Goal: Complete application form

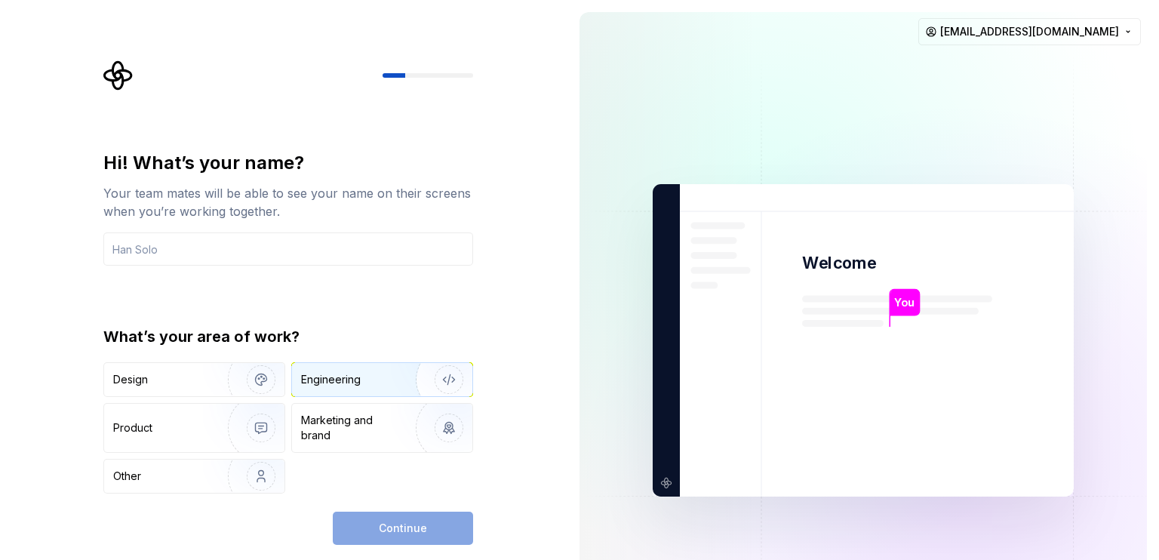
click at [413, 382] on img "button" at bounding box center [439, 379] width 97 height 101
click at [343, 254] on input "text" at bounding box center [288, 248] width 370 height 33
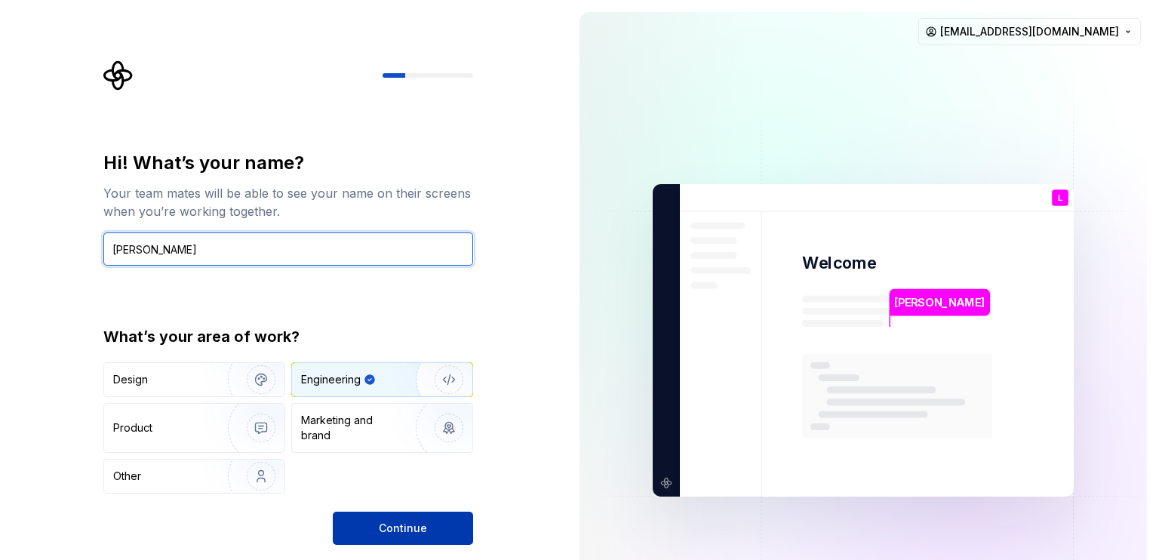
type input "[PERSON_NAME]"
click at [413, 515] on button "Continue" at bounding box center [403, 528] width 140 height 33
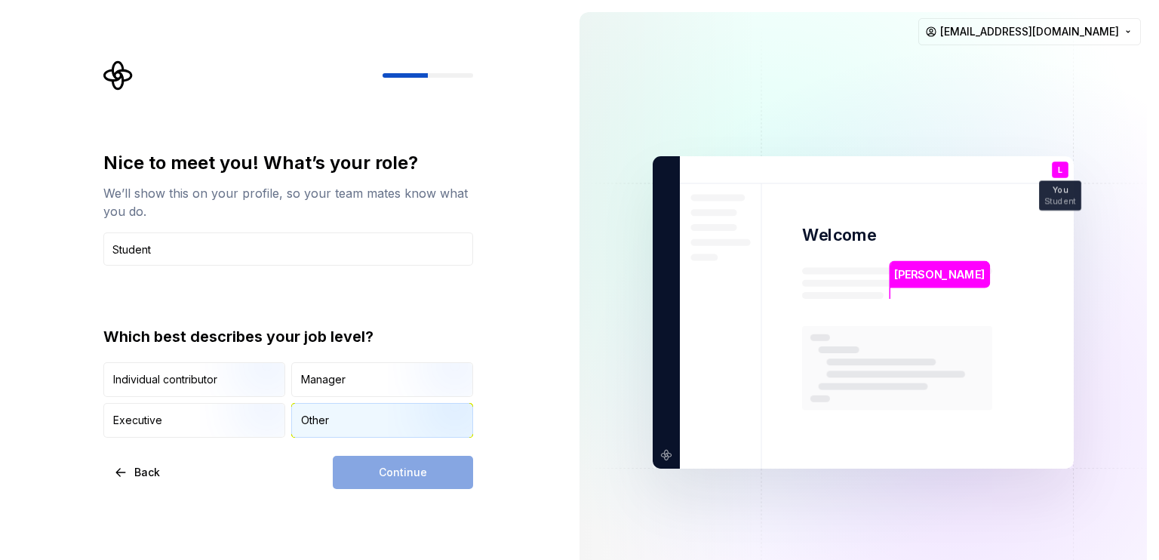
type input "Student"
click at [345, 422] on div "Other" at bounding box center [382, 420] width 180 height 33
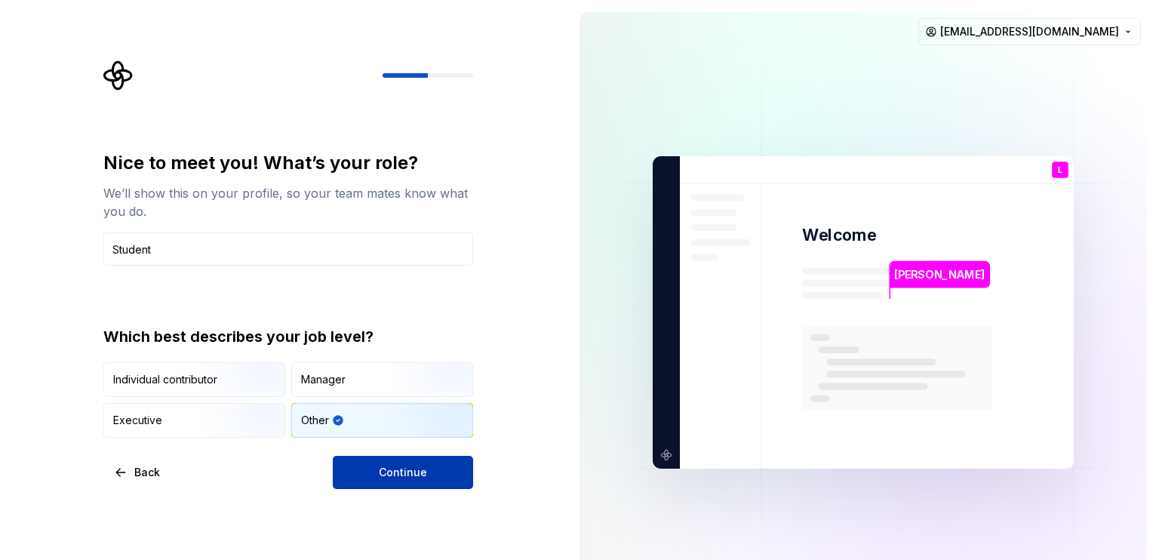
click at [358, 476] on button "Continue" at bounding box center [403, 472] width 140 height 33
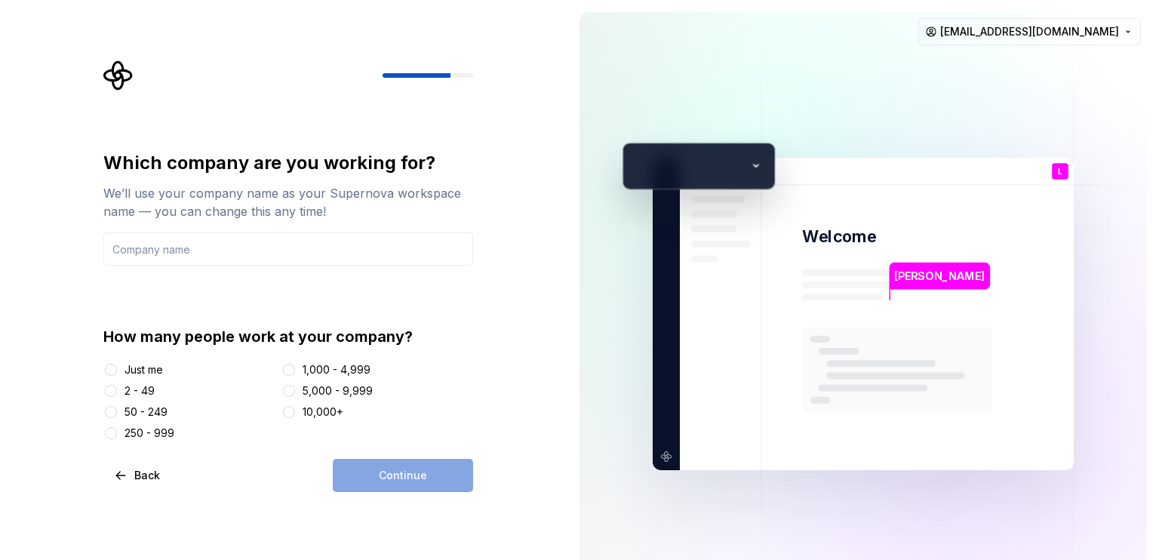
click at [125, 370] on div "Just me" at bounding box center [143, 369] width 38 height 15
click at [117, 370] on button "Just me" at bounding box center [111, 370] width 12 height 12
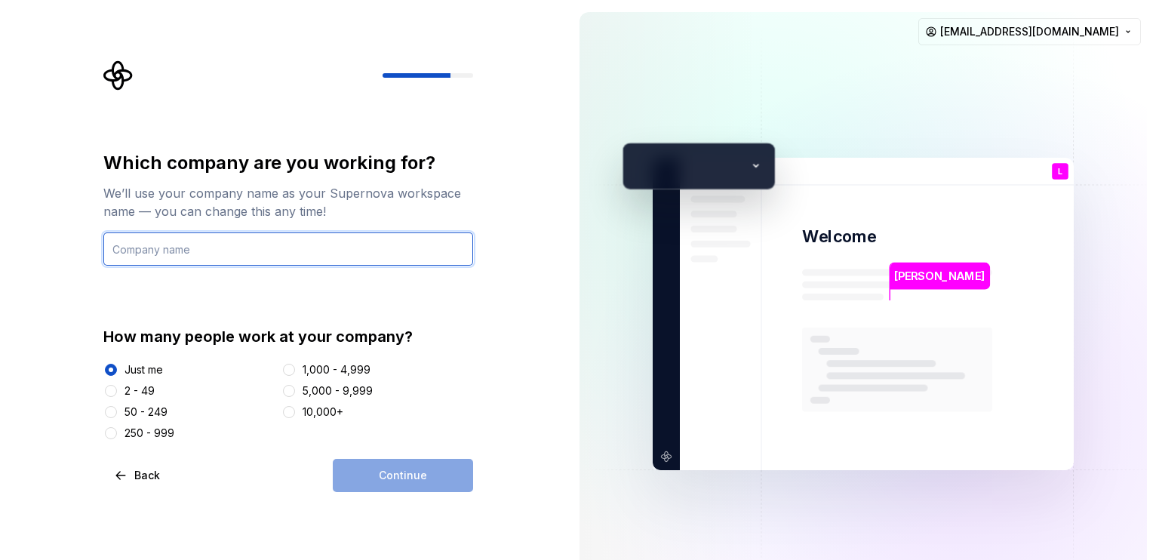
click at [211, 253] on input "text" at bounding box center [288, 248] width 370 height 33
type input "Nil"
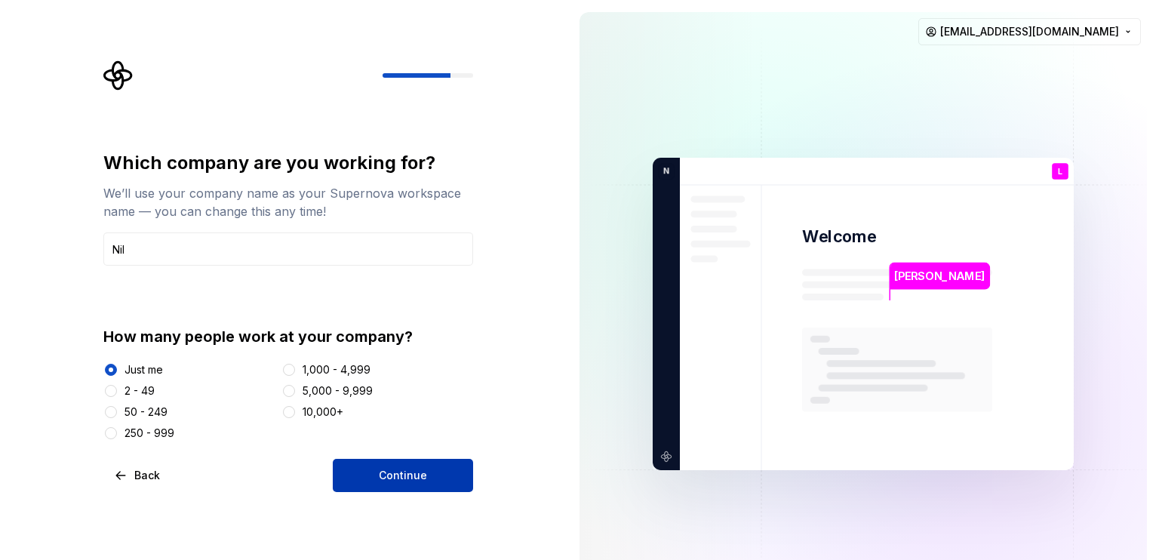
click at [447, 473] on button "Continue" at bounding box center [403, 475] width 140 height 33
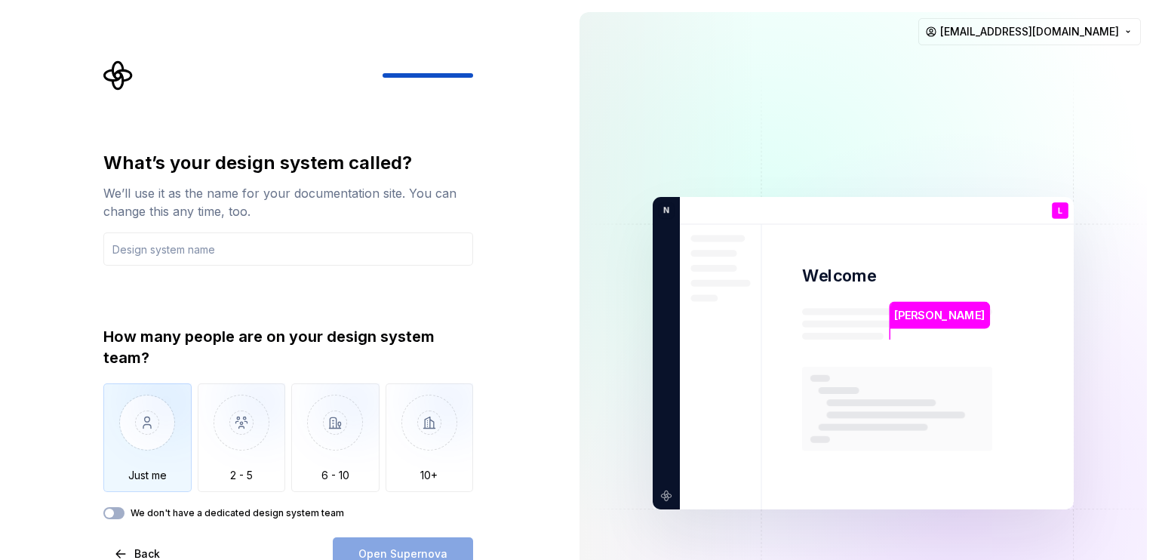
click at [160, 422] on img "button" at bounding box center [147, 433] width 88 height 101
click at [124, 515] on div "We don't have a dedicated design system team" at bounding box center [288, 513] width 370 height 12
click at [111, 516] on span "button" at bounding box center [109, 513] width 9 height 9
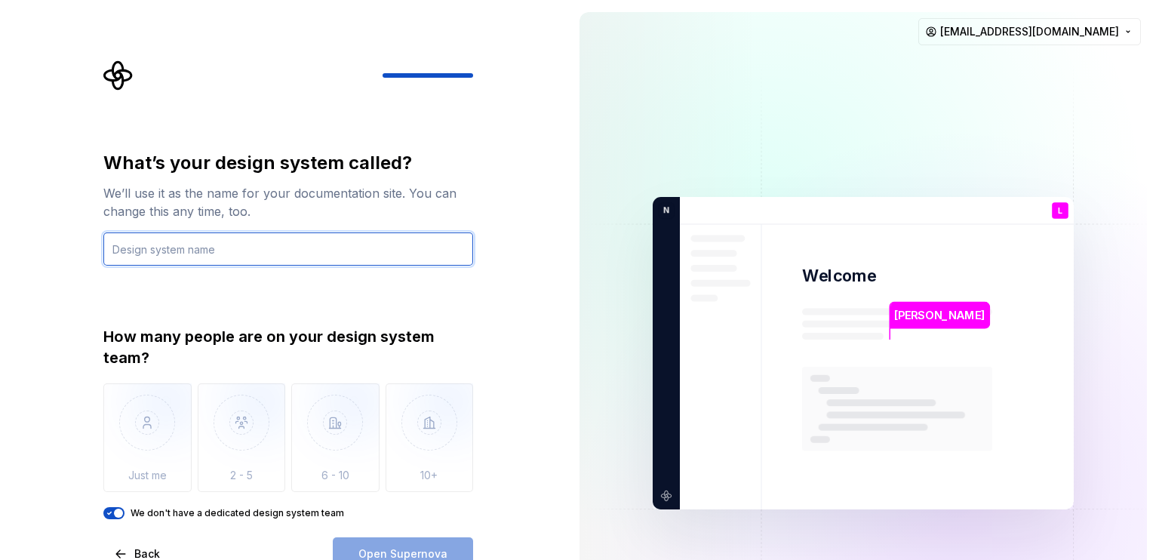
click at [222, 255] on input "text" at bounding box center [288, 248] width 370 height 33
type input "synchord"
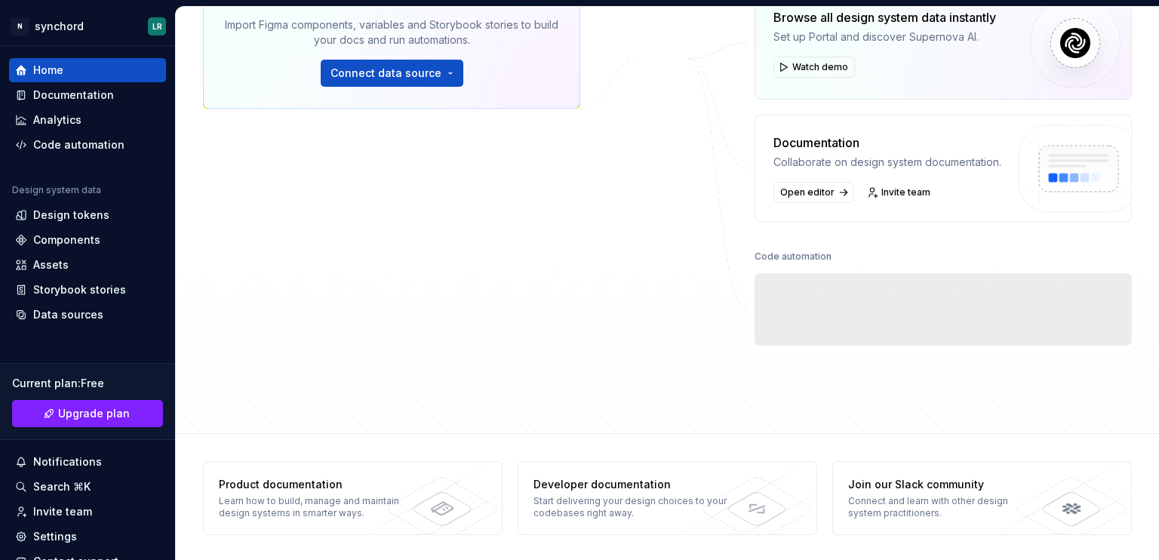
scroll to position [154, 0]
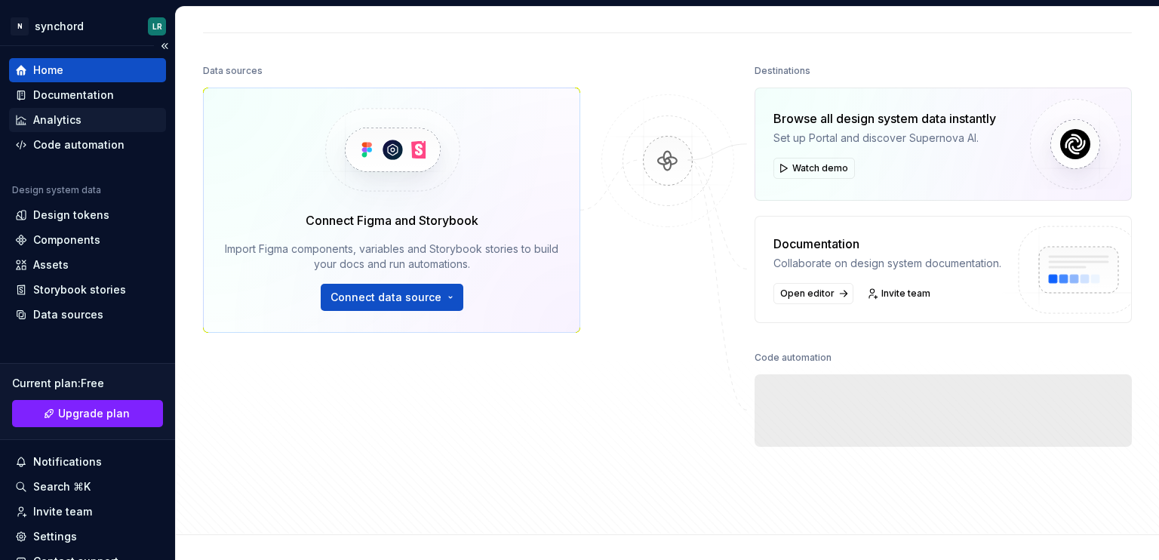
click at [50, 129] on div "Analytics" at bounding box center [87, 120] width 157 height 24
